Goal: Information Seeking & Learning: Learn about a topic

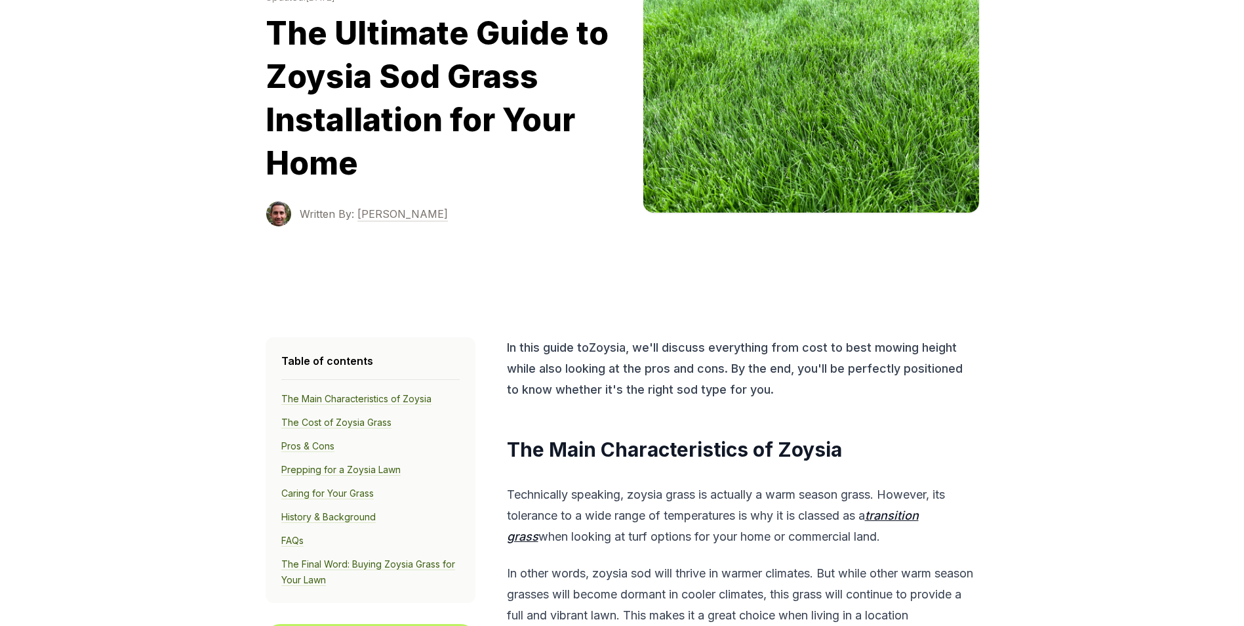
scroll to position [131, 0]
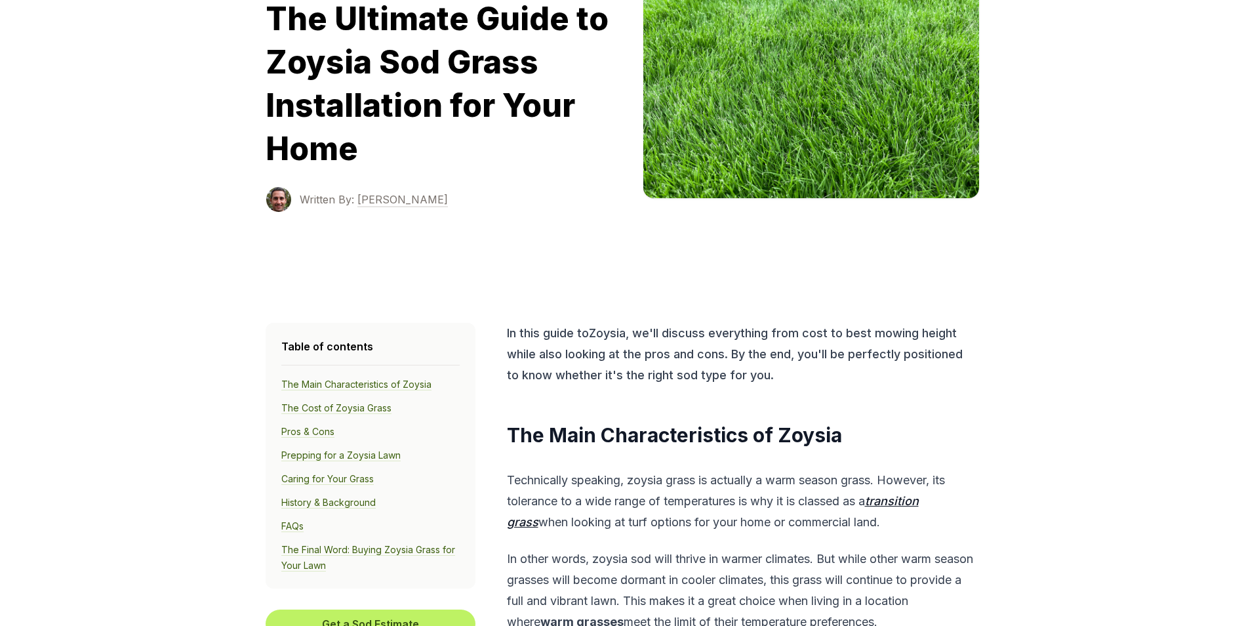
click at [319, 431] on link "Pros & Cons" at bounding box center [307, 432] width 53 height 12
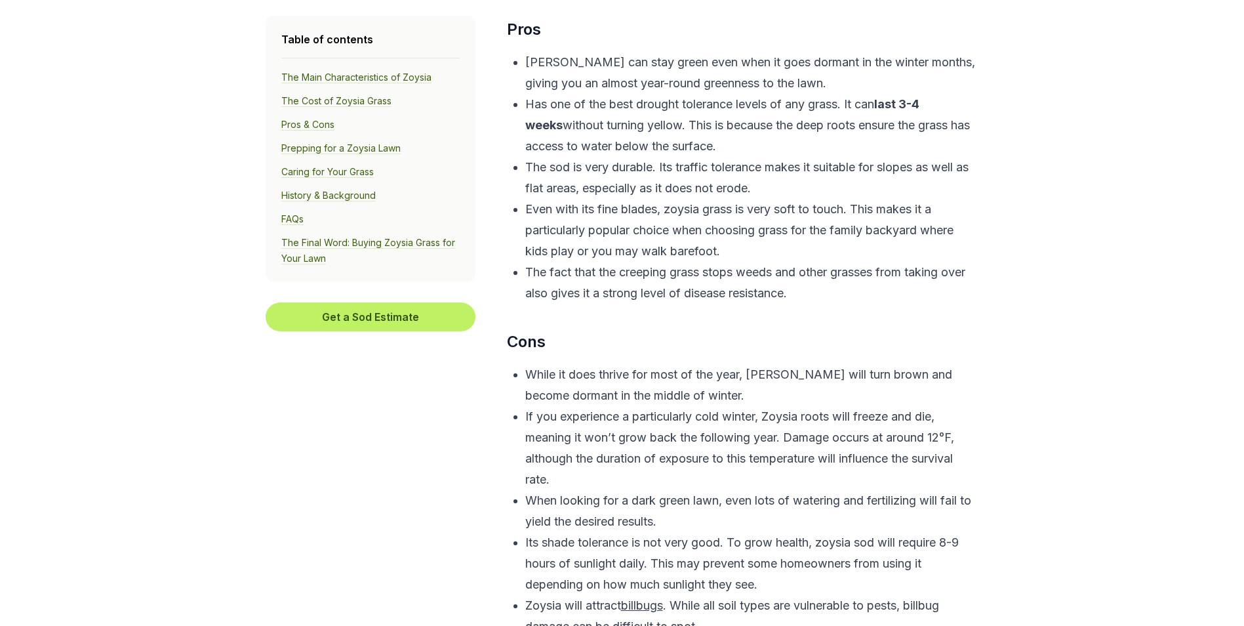
scroll to position [3354, 0]
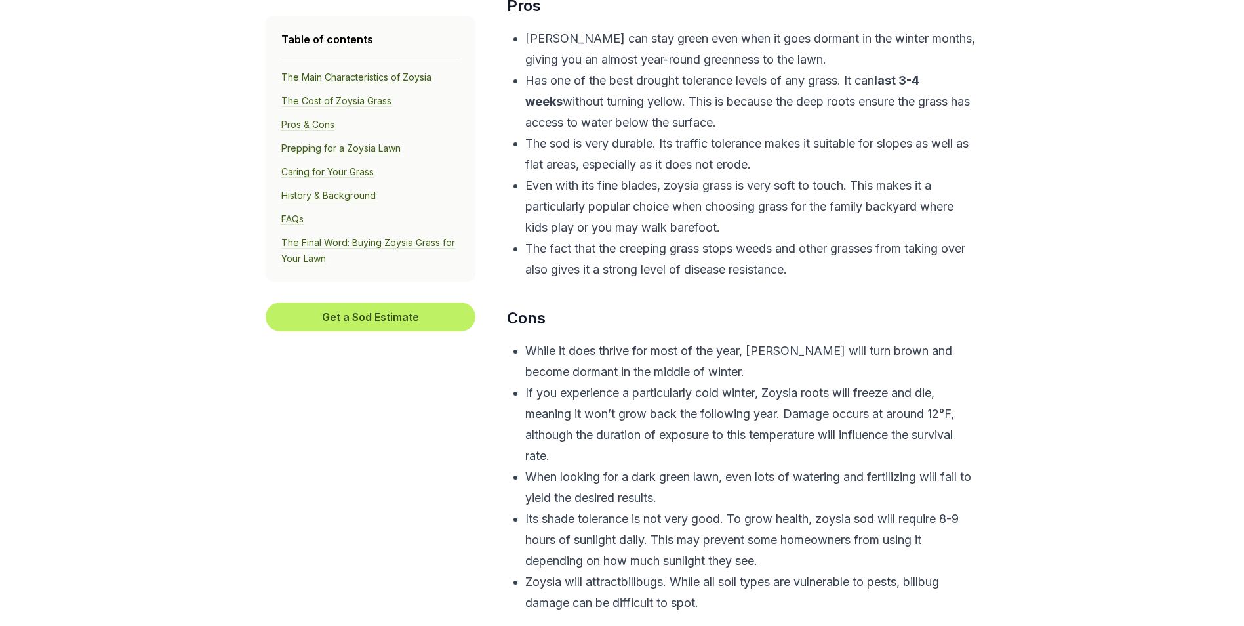
drag, startPoint x: 881, startPoint y: 437, endPoint x: 904, endPoint y: 437, distance: 22.3
drag, startPoint x: 904, startPoint y: 437, endPoint x: 887, endPoint y: 466, distance: 33.5
click at [887, 466] on p "If you experience a particularly cold winter, Zoysia roots will freeze and die,…" at bounding box center [750, 424] width 451 height 84
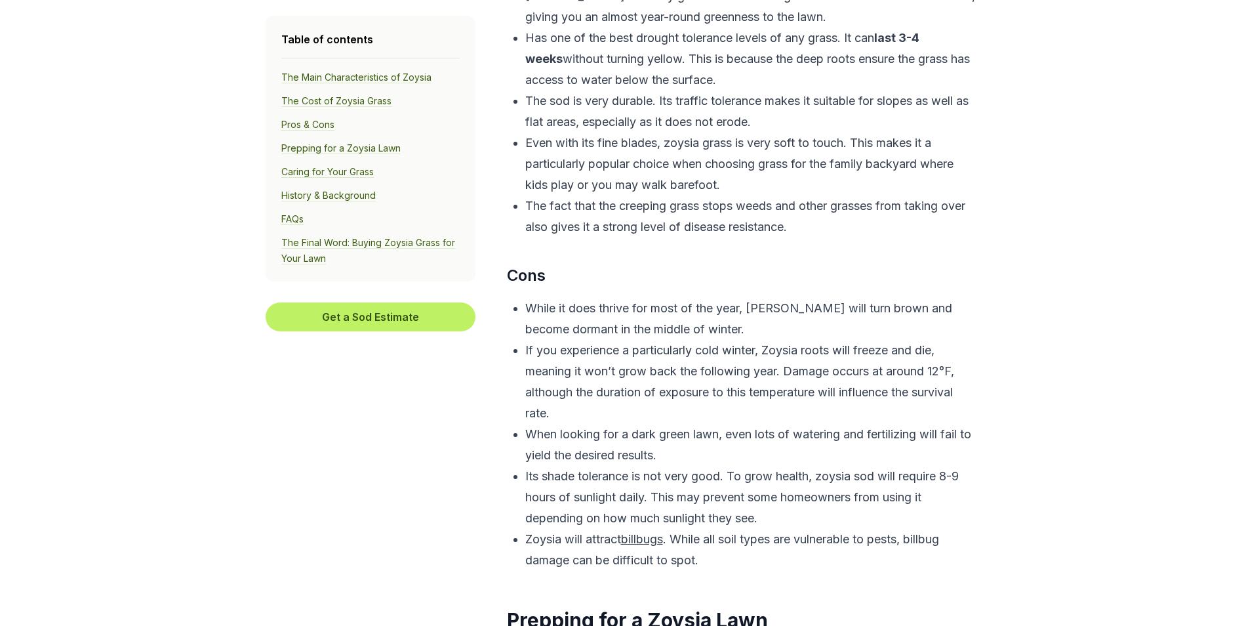
scroll to position [3485, 0]
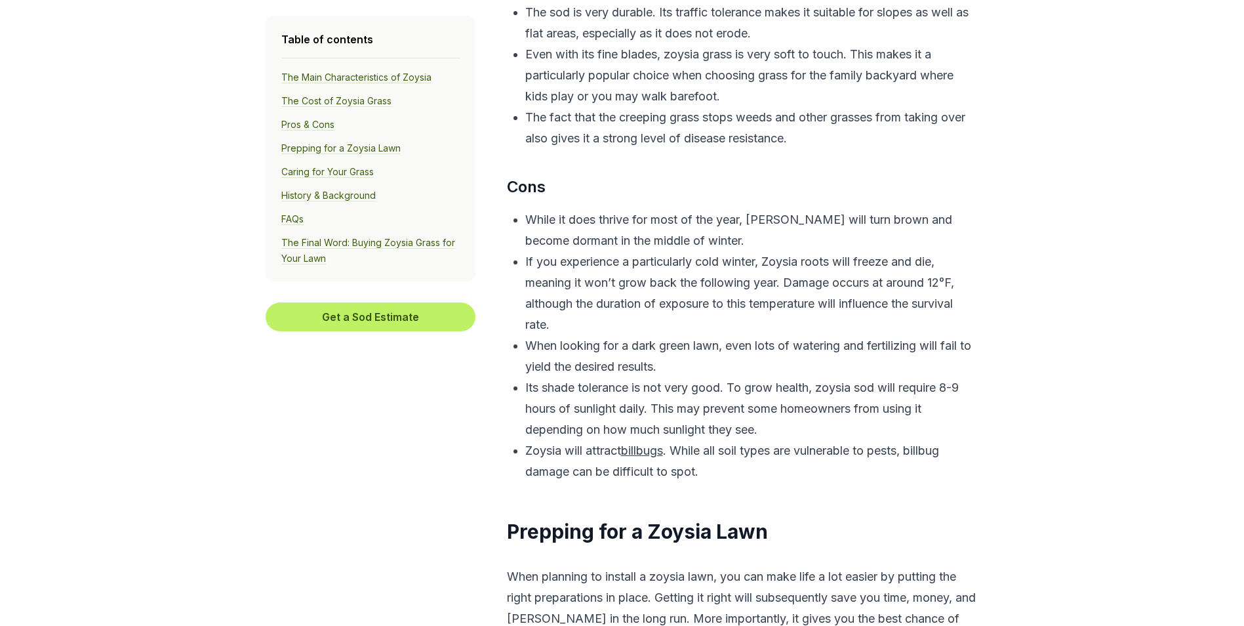
drag, startPoint x: 805, startPoint y: 454, endPoint x: 839, endPoint y: 454, distance: 34.8
drag, startPoint x: 839, startPoint y: 454, endPoint x: 1049, endPoint y: 508, distance: 216.0
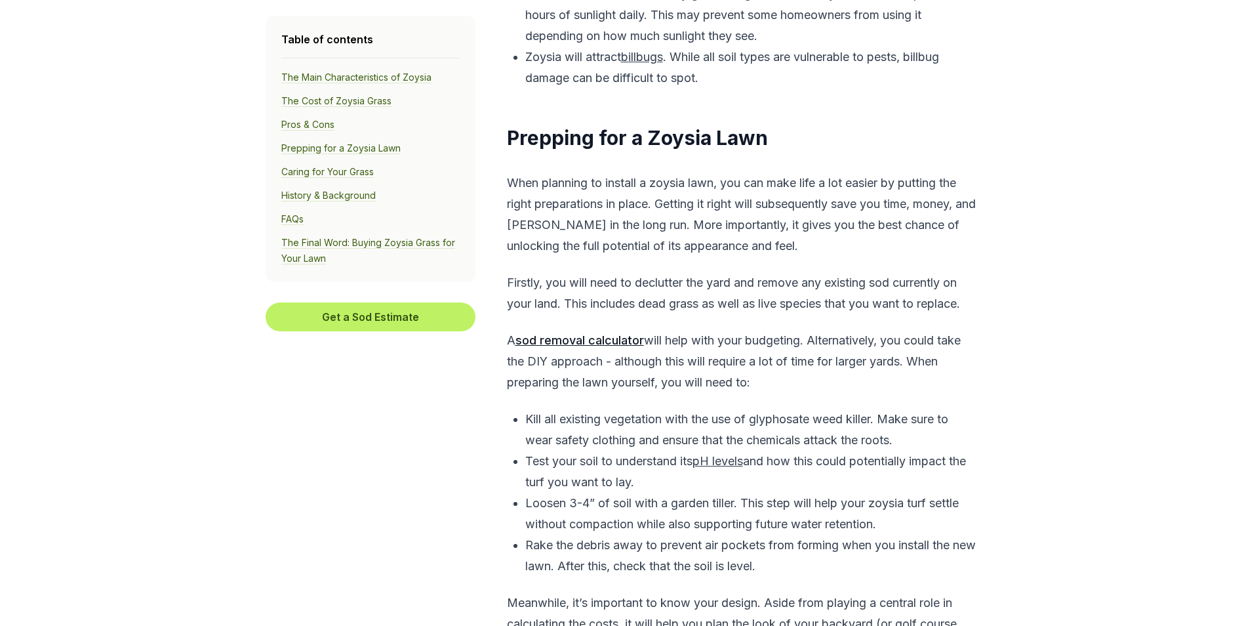
scroll to position [3944, 0]
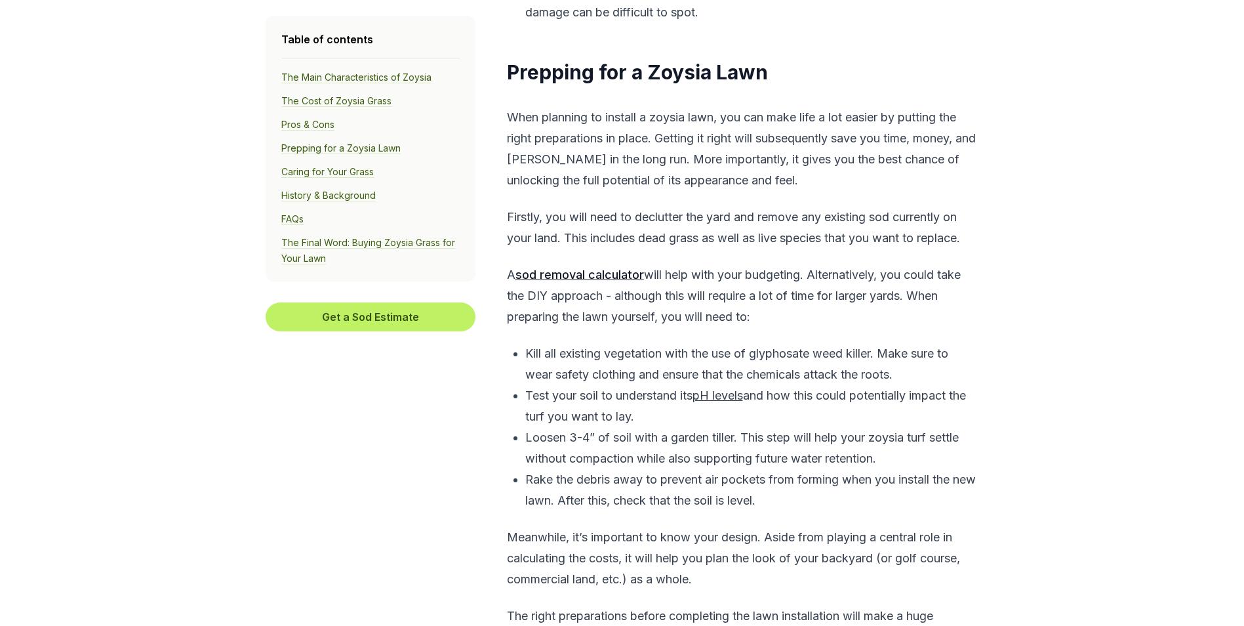
drag, startPoint x: 586, startPoint y: 476, endPoint x: 593, endPoint y: 476, distance: 7.2
drag, startPoint x: 593, startPoint y: 476, endPoint x: 502, endPoint y: 476, distance: 91.2
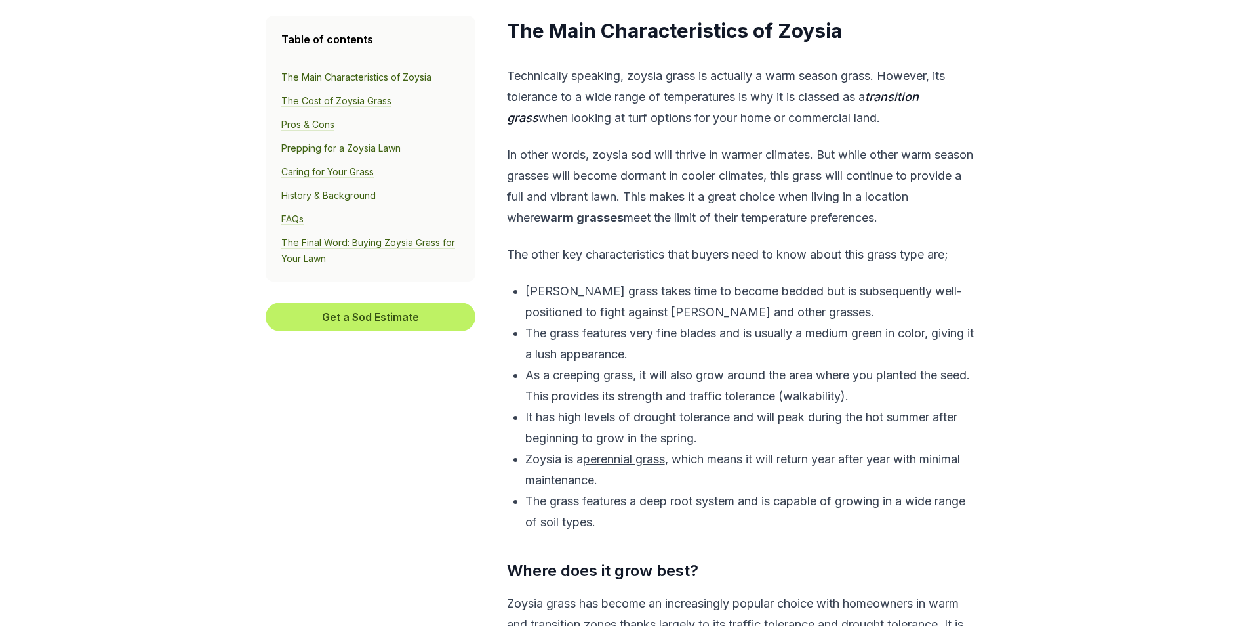
scroll to position [534, 0]
click at [429, 245] on link "The Final Word: Buying Zoysia Grass for Your Lawn" at bounding box center [368, 251] width 174 height 28
